Goal: Information Seeking & Learning: Learn about a topic

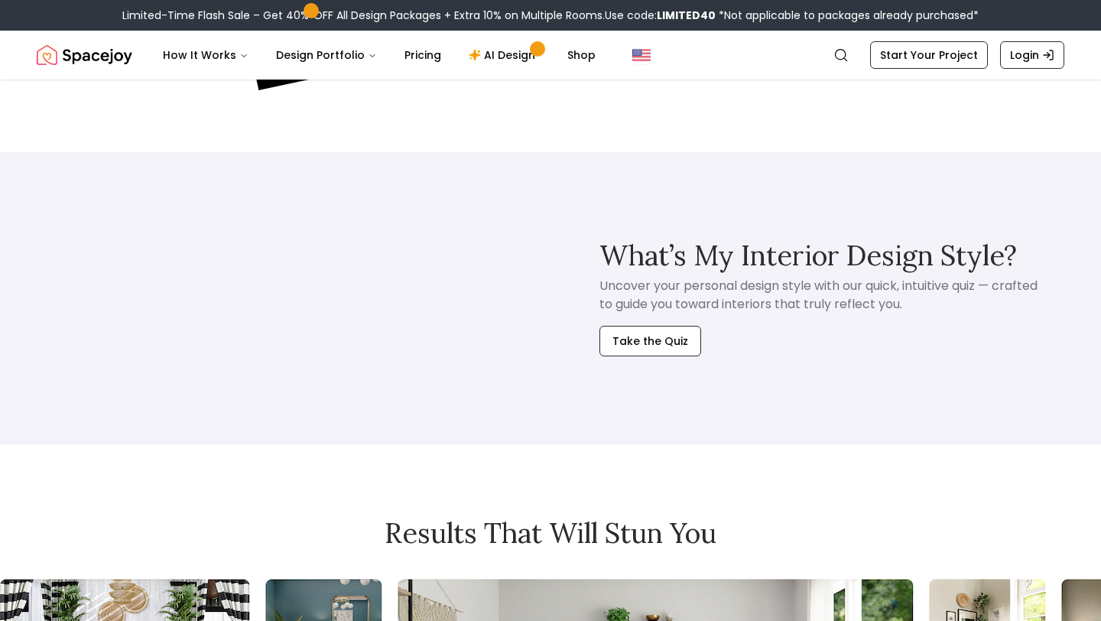
scroll to position [7908, 0]
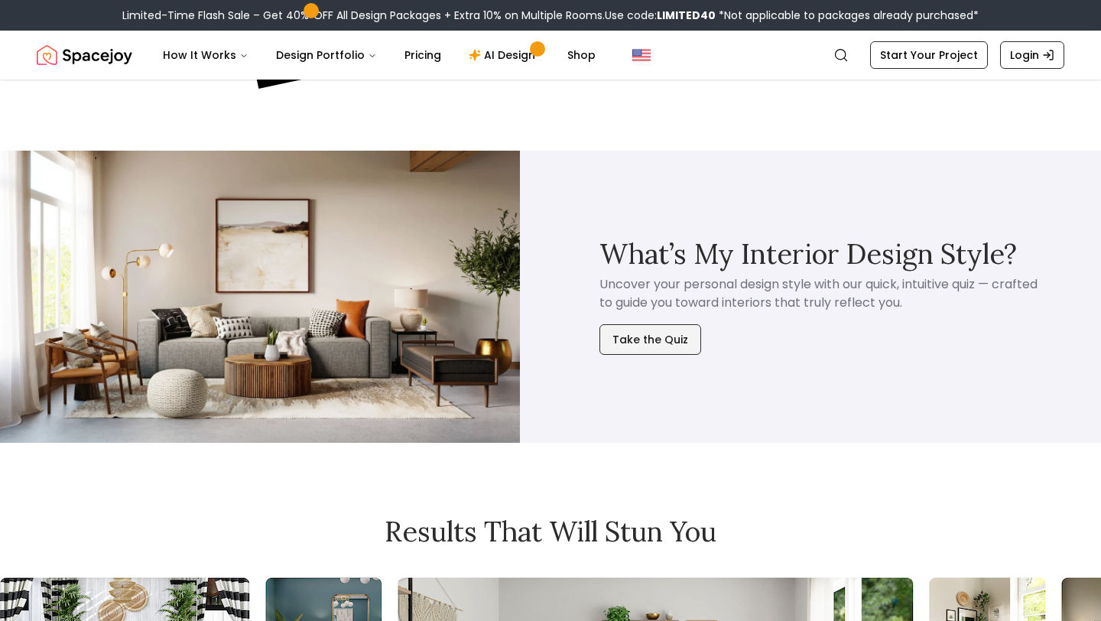
click at [656, 324] on button "Take the Quiz" at bounding box center [651, 339] width 102 height 31
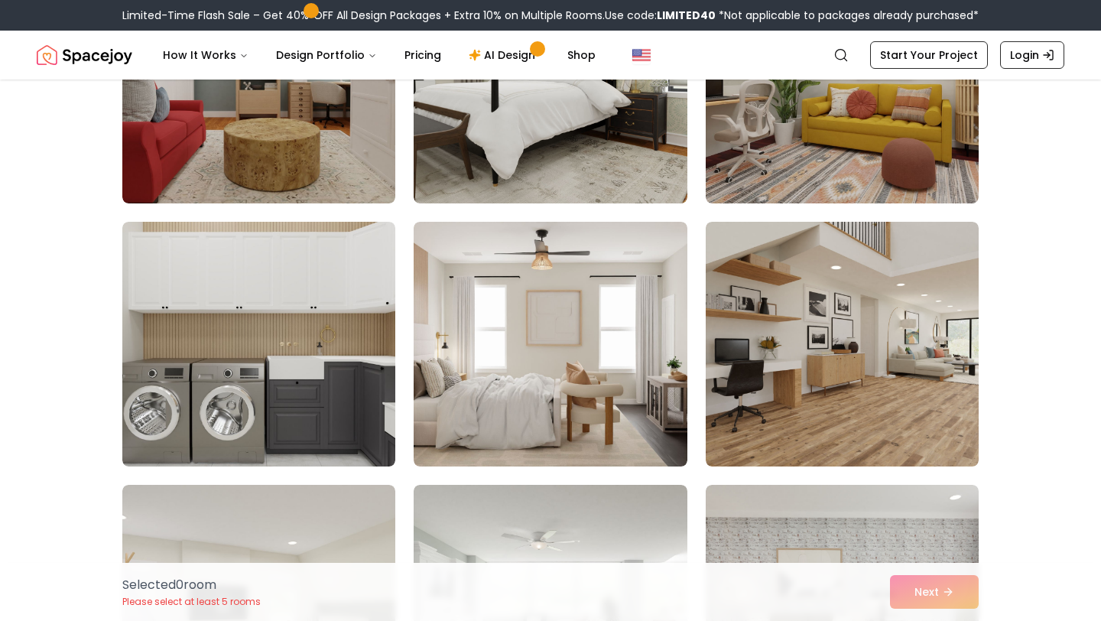
scroll to position [252, 0]
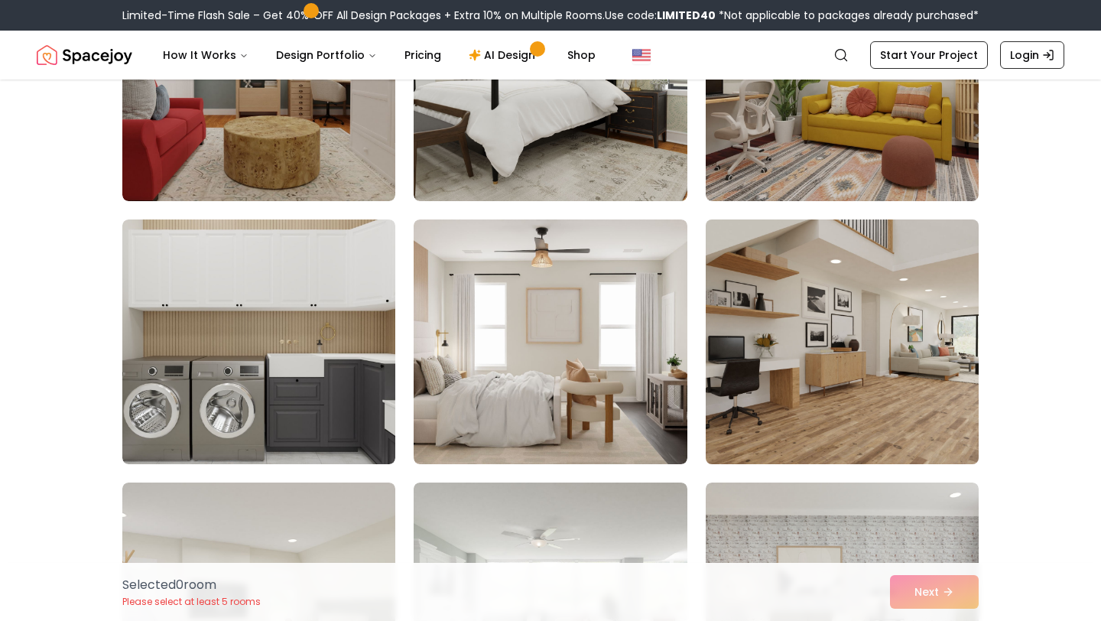
click at [871, 357] on img at bounding box center [842, 341] width 287 height 257
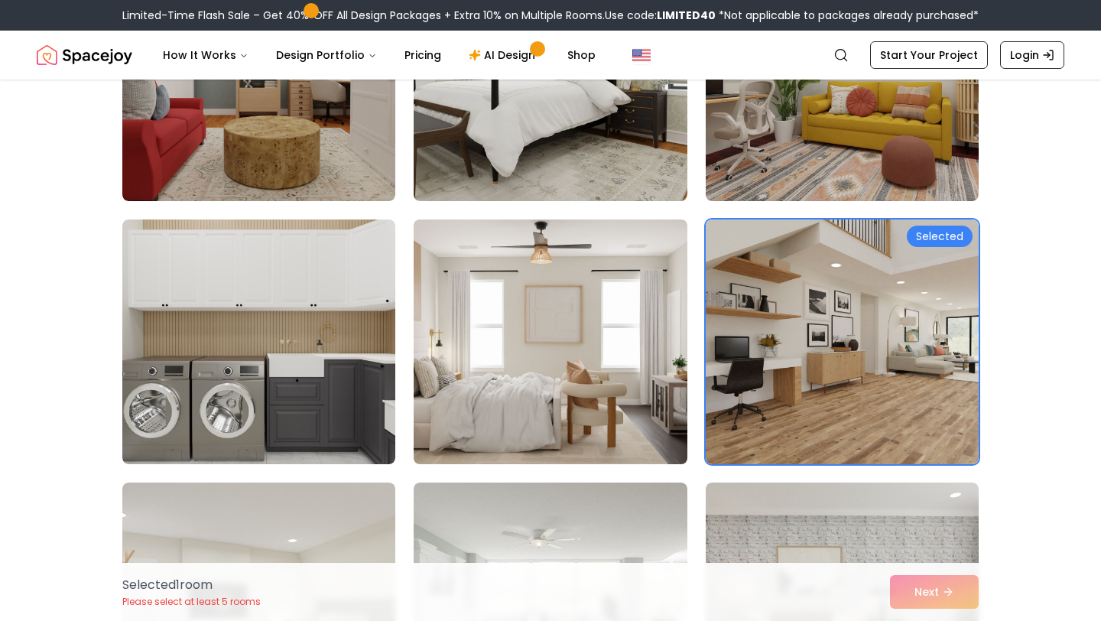
click at [615, 376] on img at bounding box center [550, 341] width 287 height 257
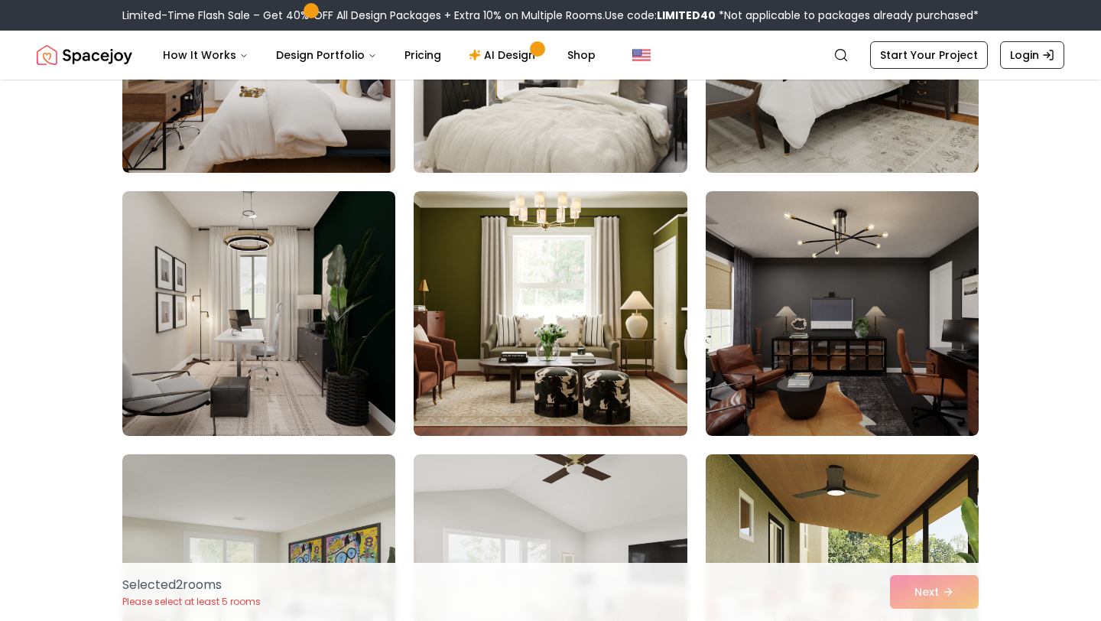
scroll to position [1862, 0]
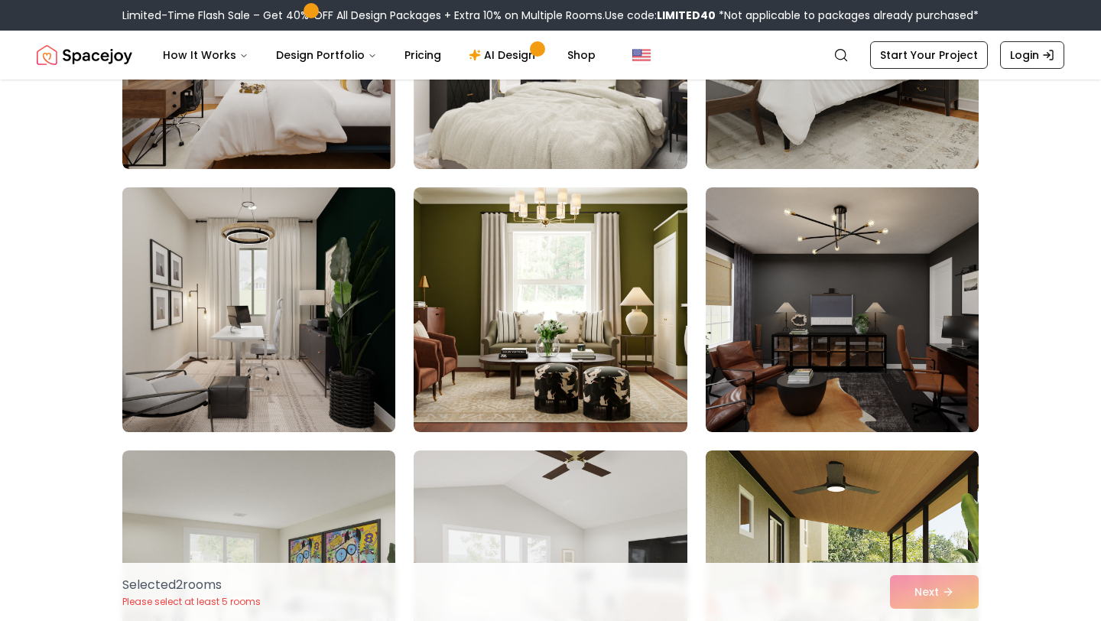
click at [278, 317] on img at bounding box center [258, 309] width 287 height 257
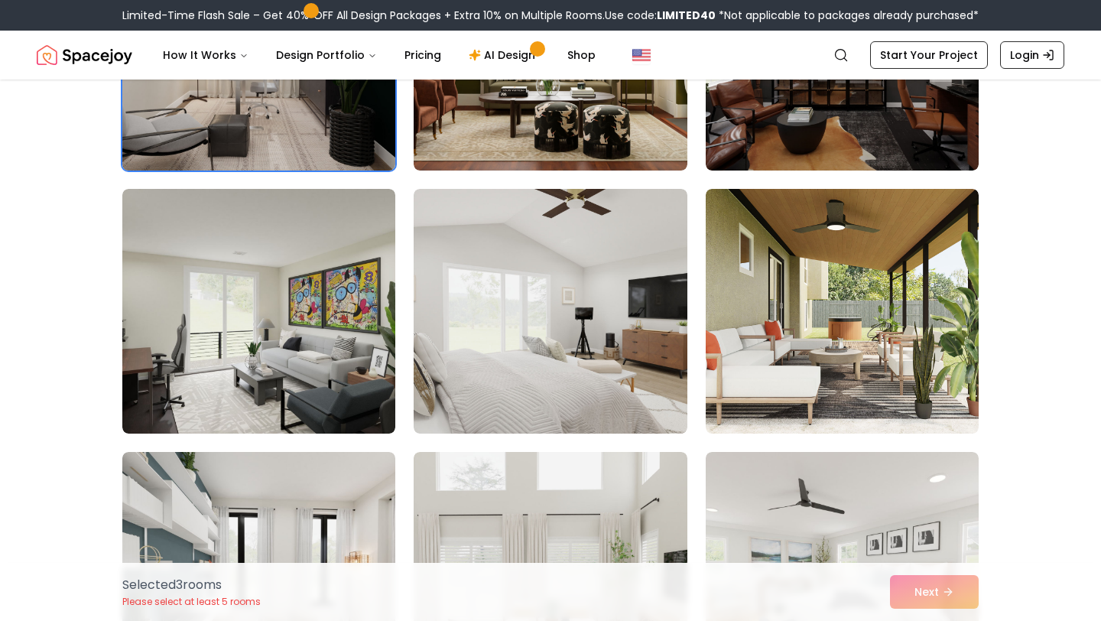
scroll to position [2128, 0]
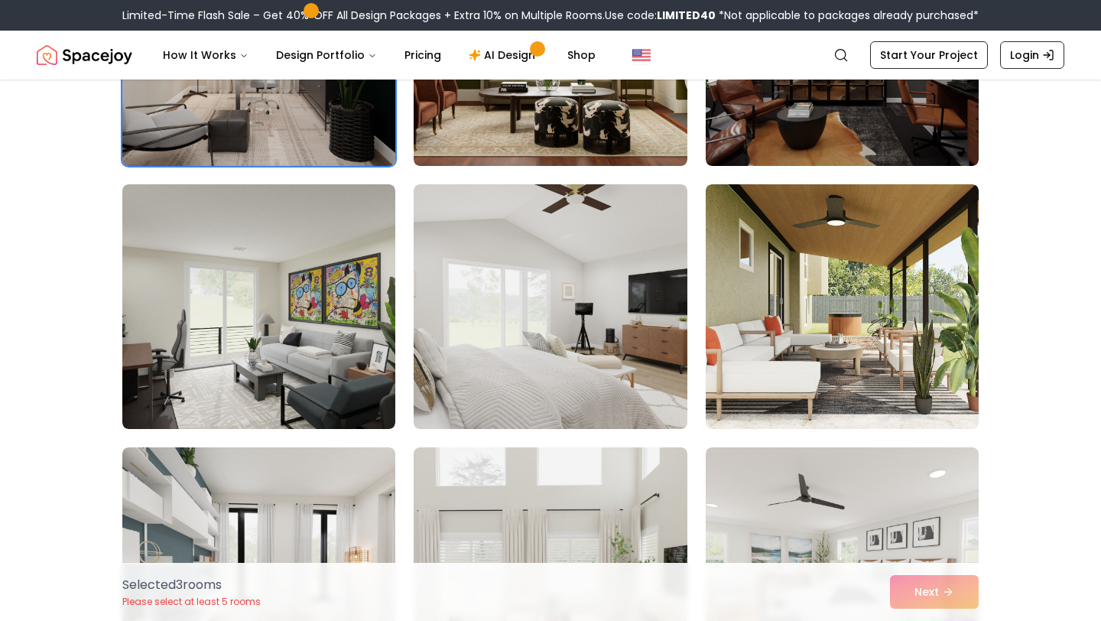
click at [295, 317] on img at bounding box center [258, 306] width 273 height 245
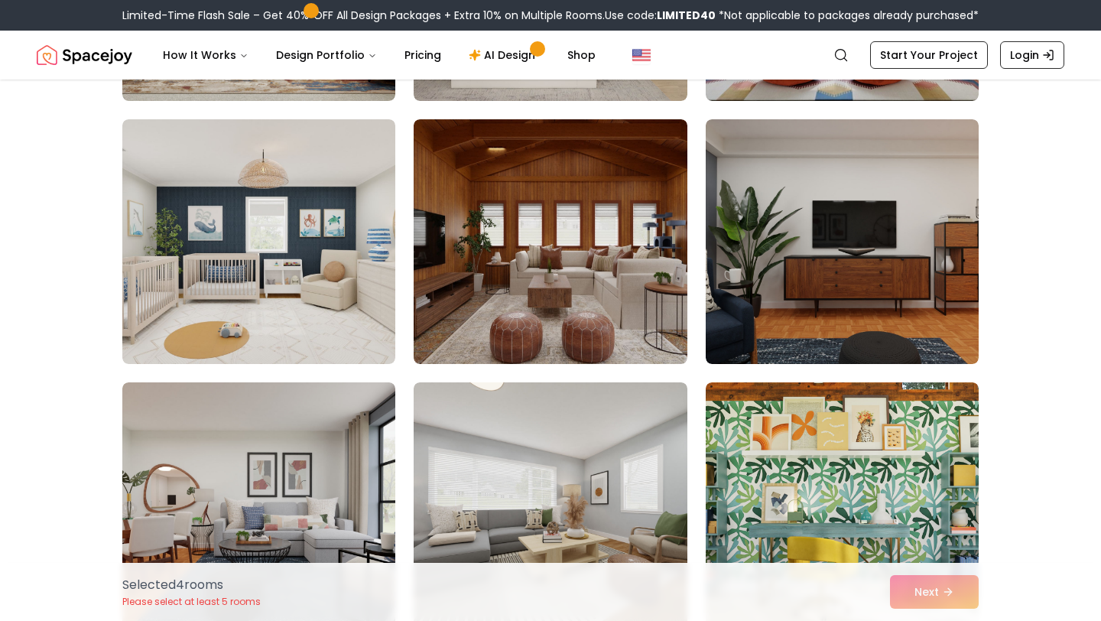
scroll to position [3297, 0]
